Goal: Check status: Check status

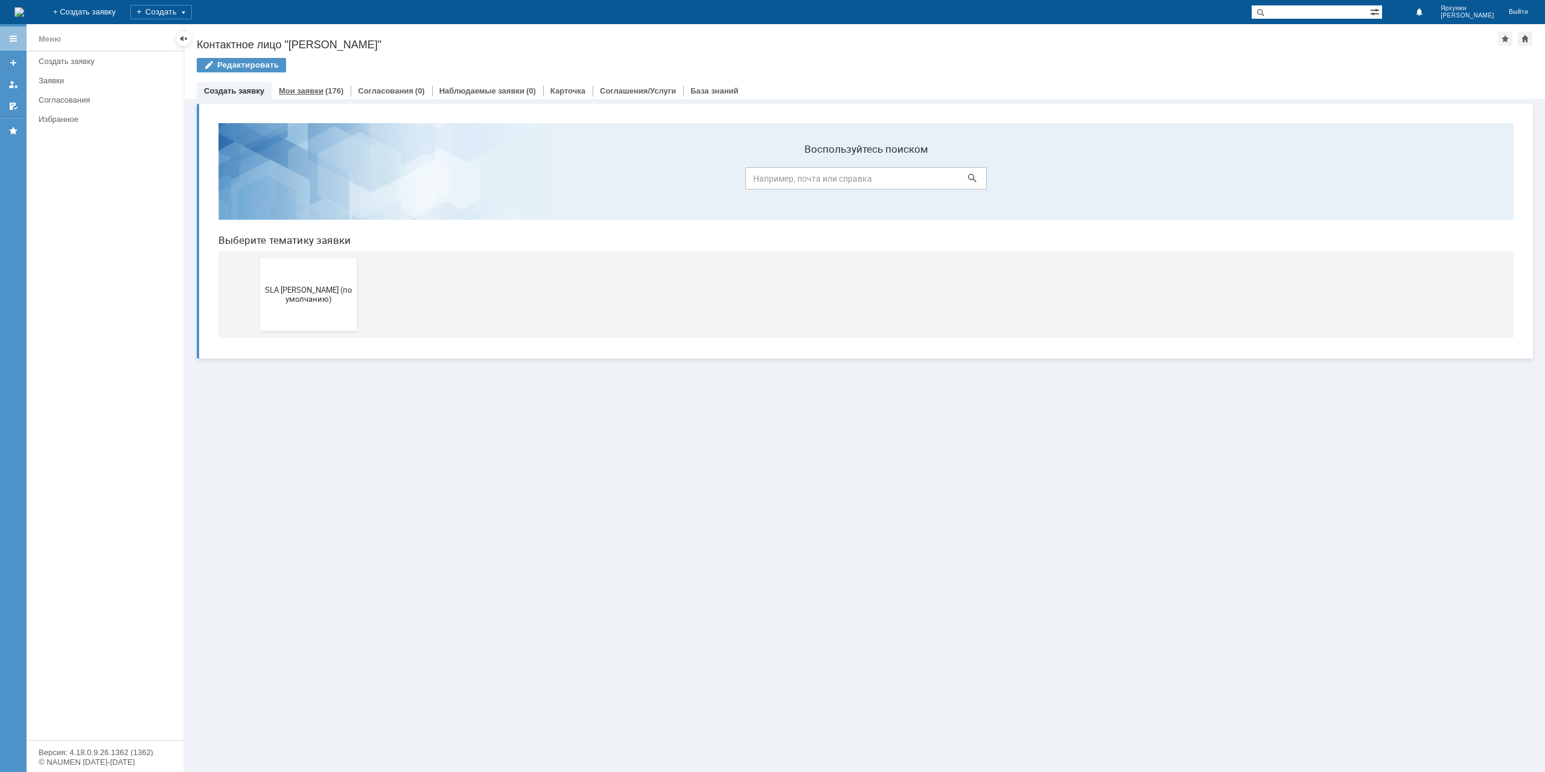
click at [316, 86] on link "Мои заявки" at bounding box center [301, 90] width 45 height 9
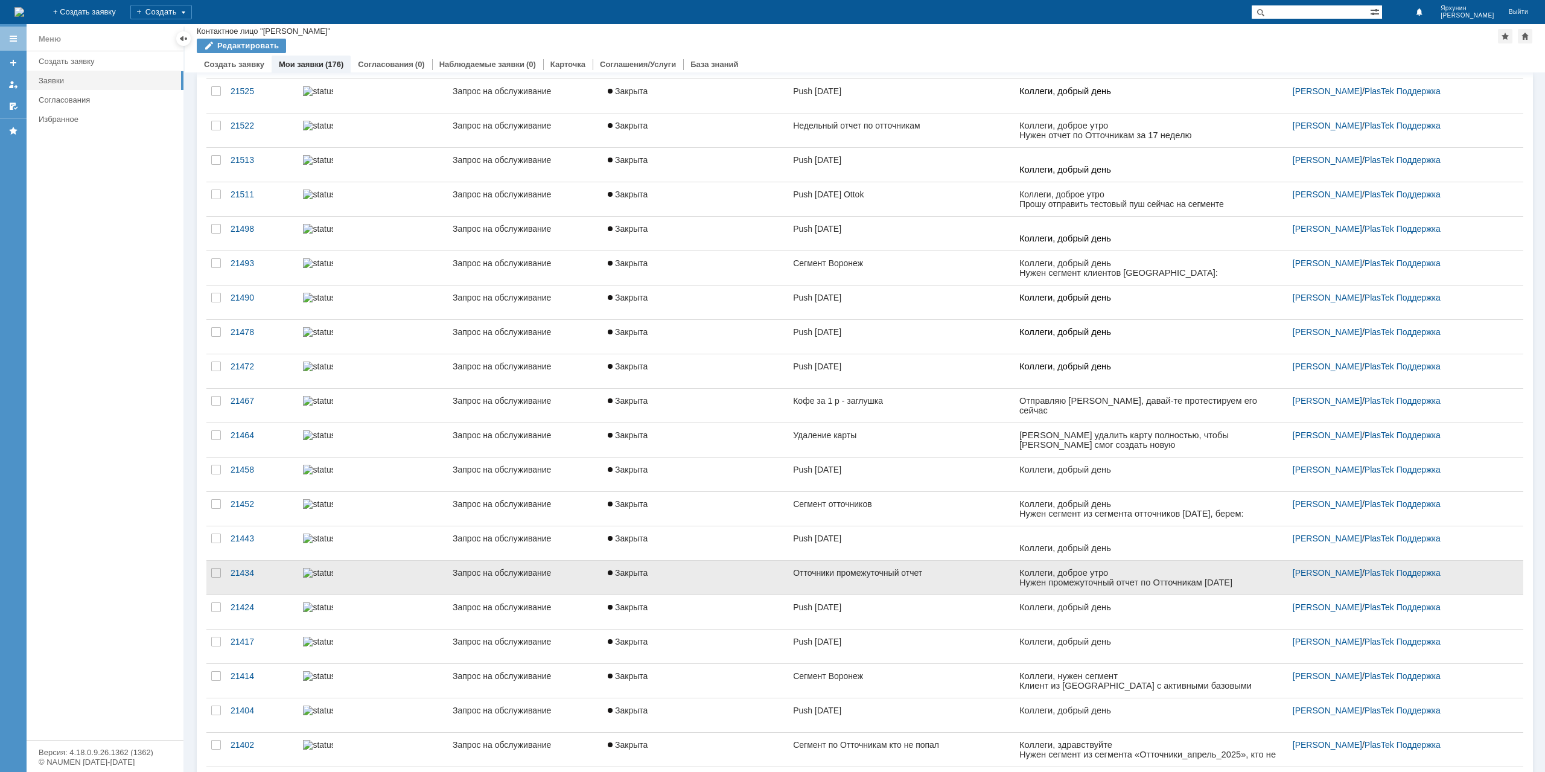
click at [641, 561] on link "Закрыта" at bounding box center [695, 578] width 185 height 34
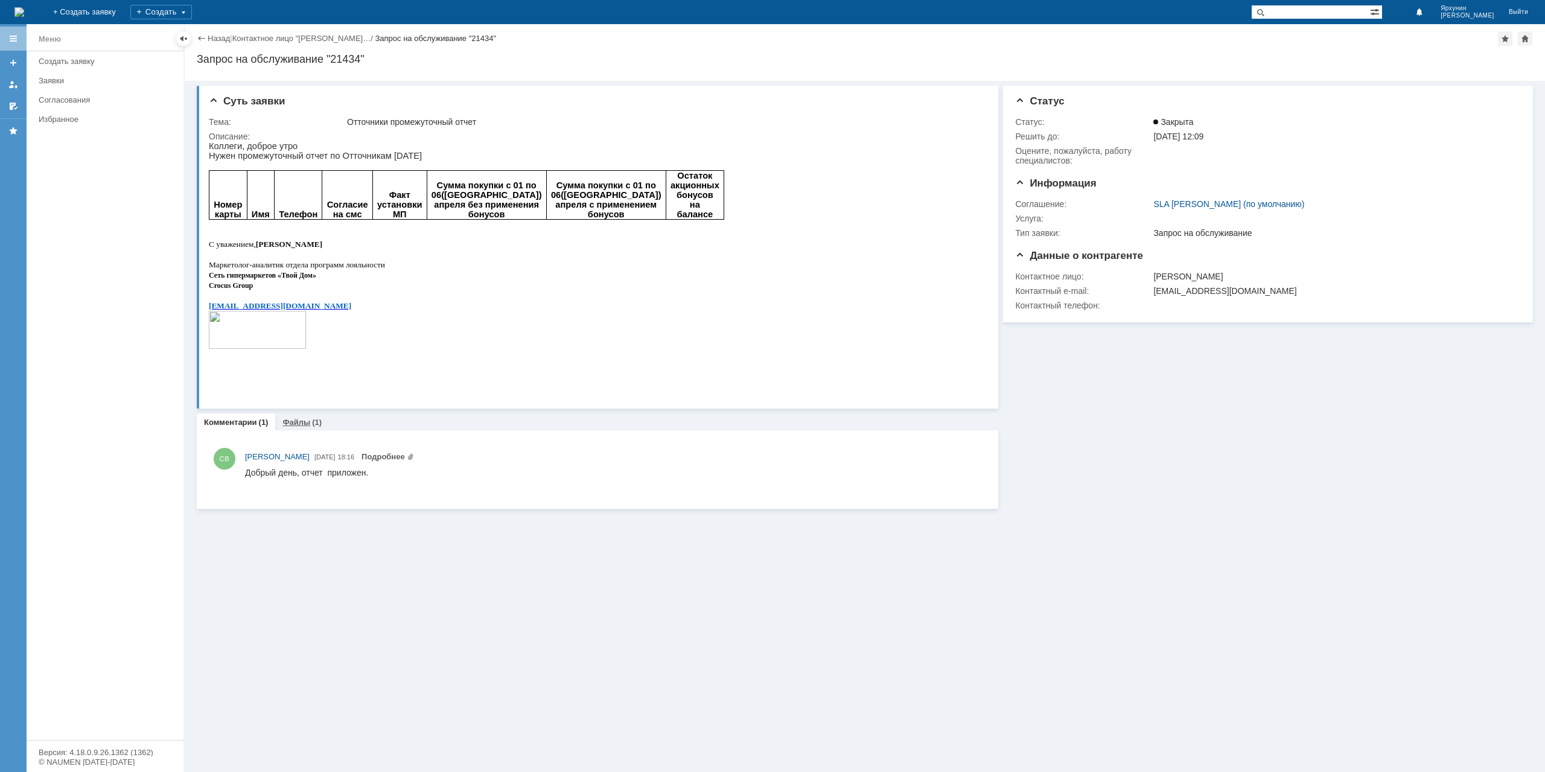
click at [306, 422] on link "Файлы" at bounding box center [296, 422] width 28 height 9
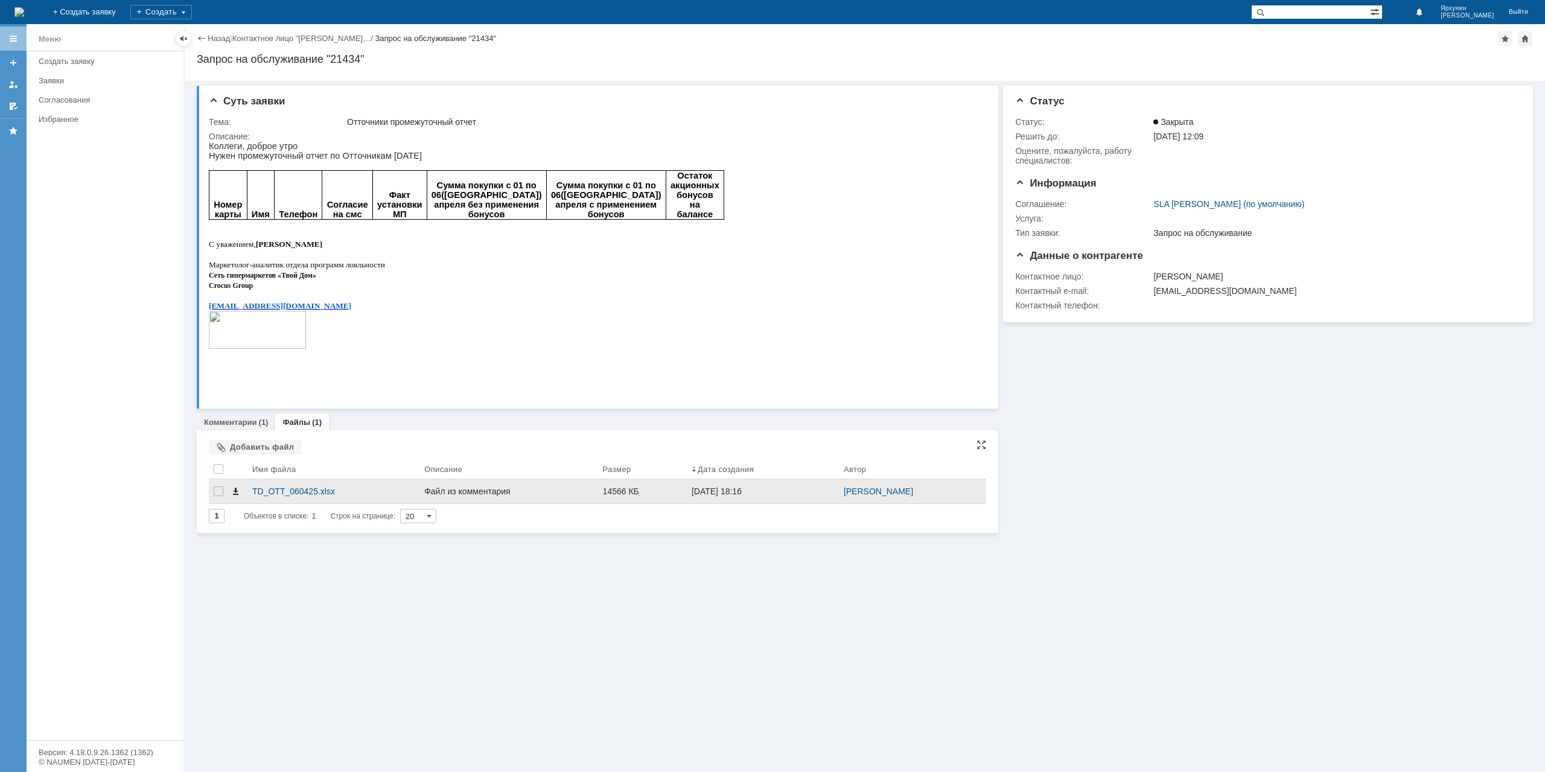
click at [235, 489] on span at bounding box center [236, 491] width 10 height 10
click at [218, 32] on div "Назад | Контактное лицо "[PERSON_NAME]… / Запрос на обслуживание "21434"" at bounding box center [865, 38] width 1336 height 14
click at [218, 34] on link "Назад" at bounding box center [219, 38] width 22 height 9
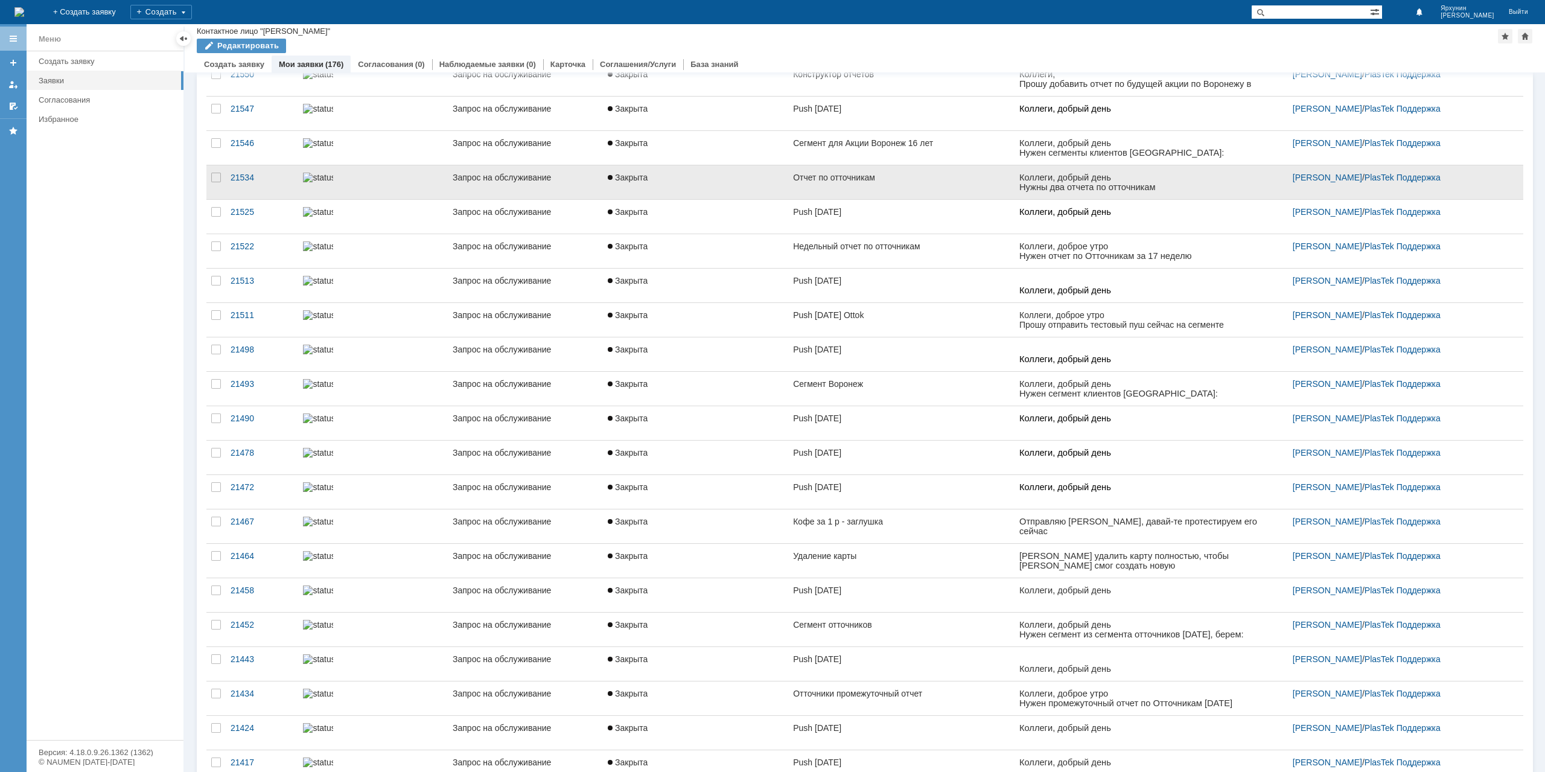
click at [939, 171] on link "Отчет по отточникам" at bounding box center [901, 182] width 226 height 34
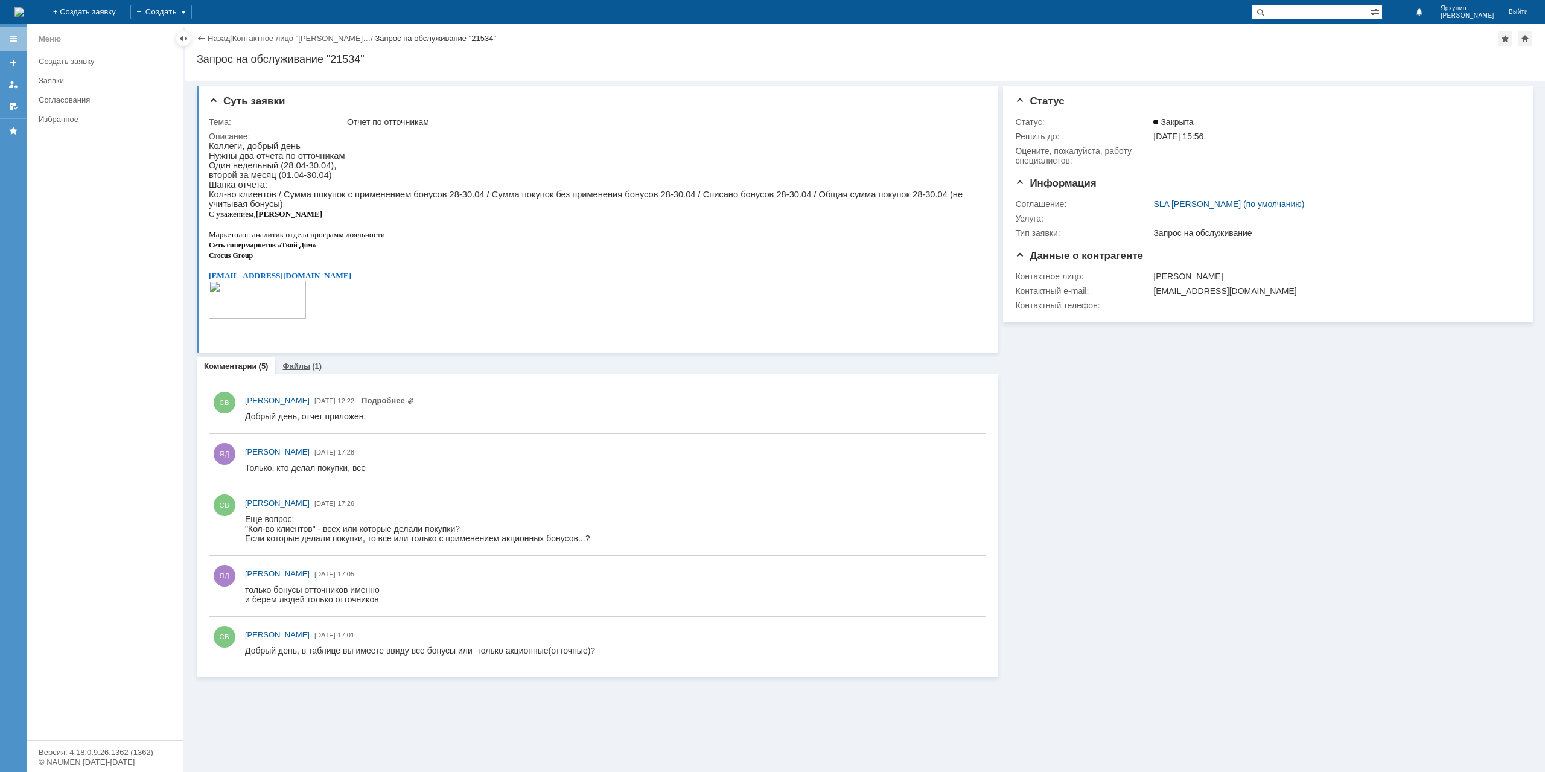
click at [302, 368] on link "Файлы" at bounding box center [296, 365] width 28 height 9
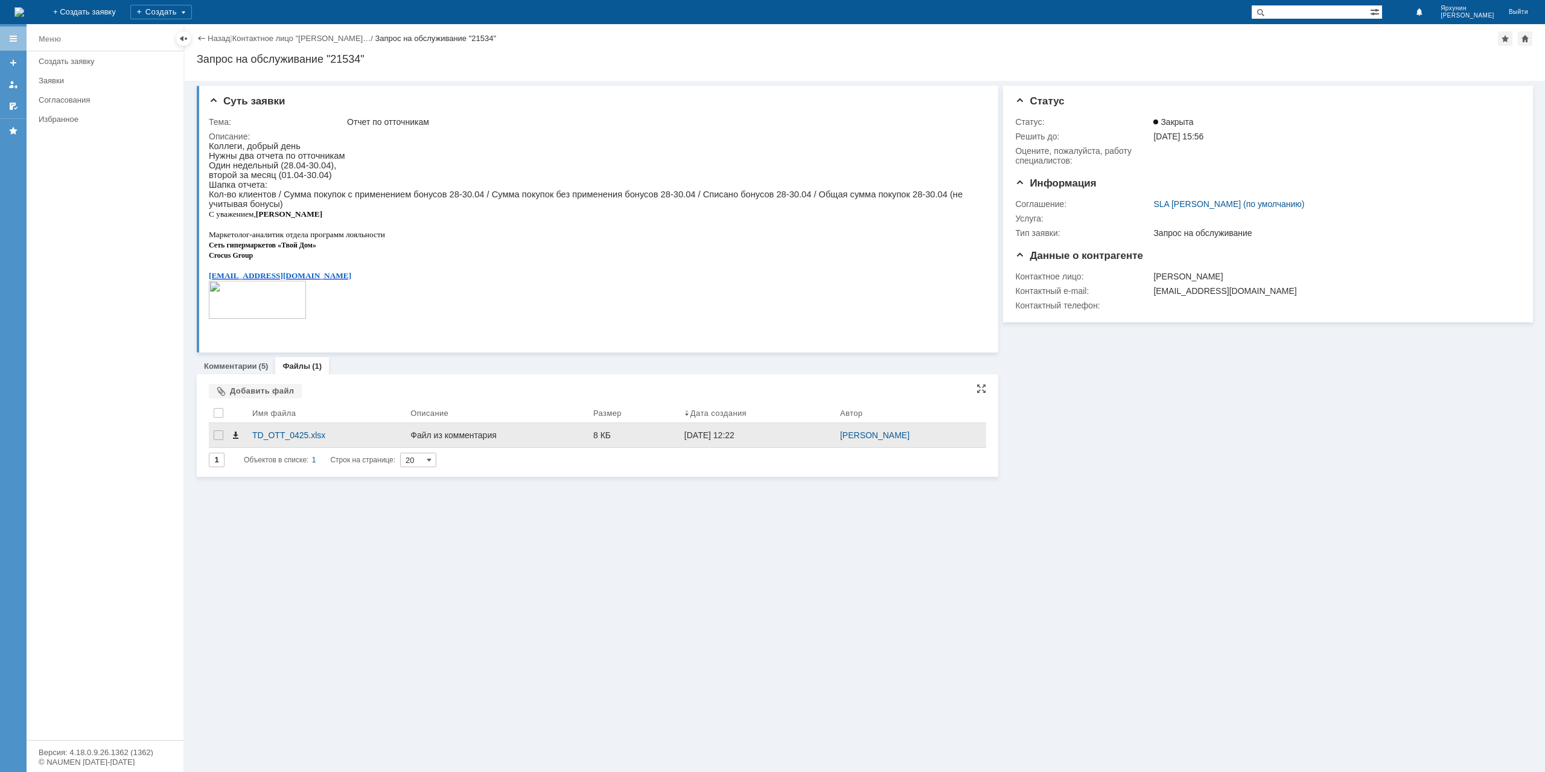
click at [233, 434] on span at bounding box center [236, 435] width 10 height 10
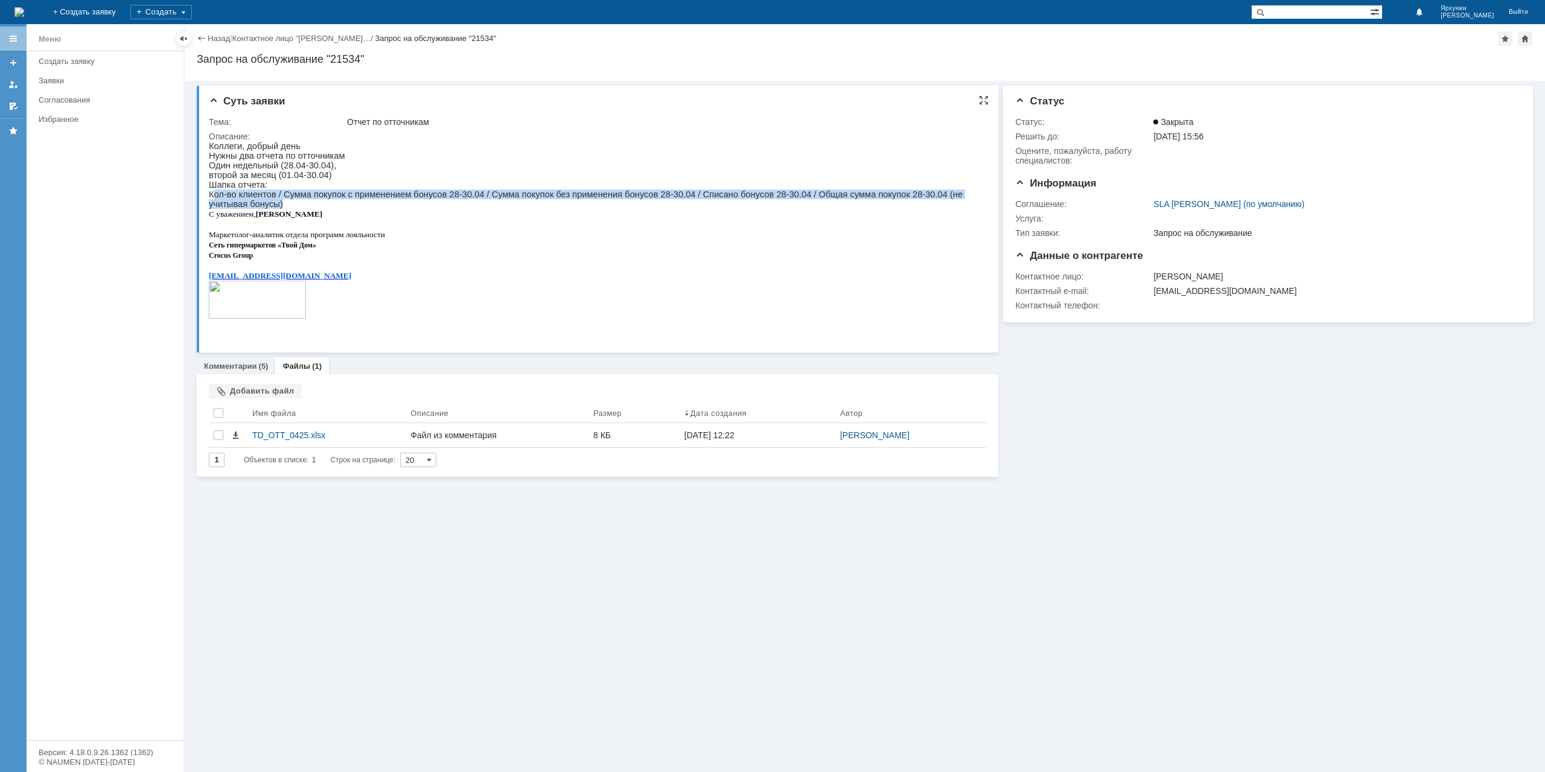
drag, startPoint x: 268, startPoint y: 200, endPoint x: 970, endPoint y: 198, distance: 702.4
click at [970, 198] on p "[PERSON_NAME], добрый день Нужны два отчета по отточникам Один недельный (28.04…" at bounding box center [594, 175] width 771 height 68
copy p "Кол-во клиентов / Сумма покупок с применением бонусов 28-30.04 / Сумма покупок …"
